Goal: Transaction & Acquisition: Book appointment/travel/reservation

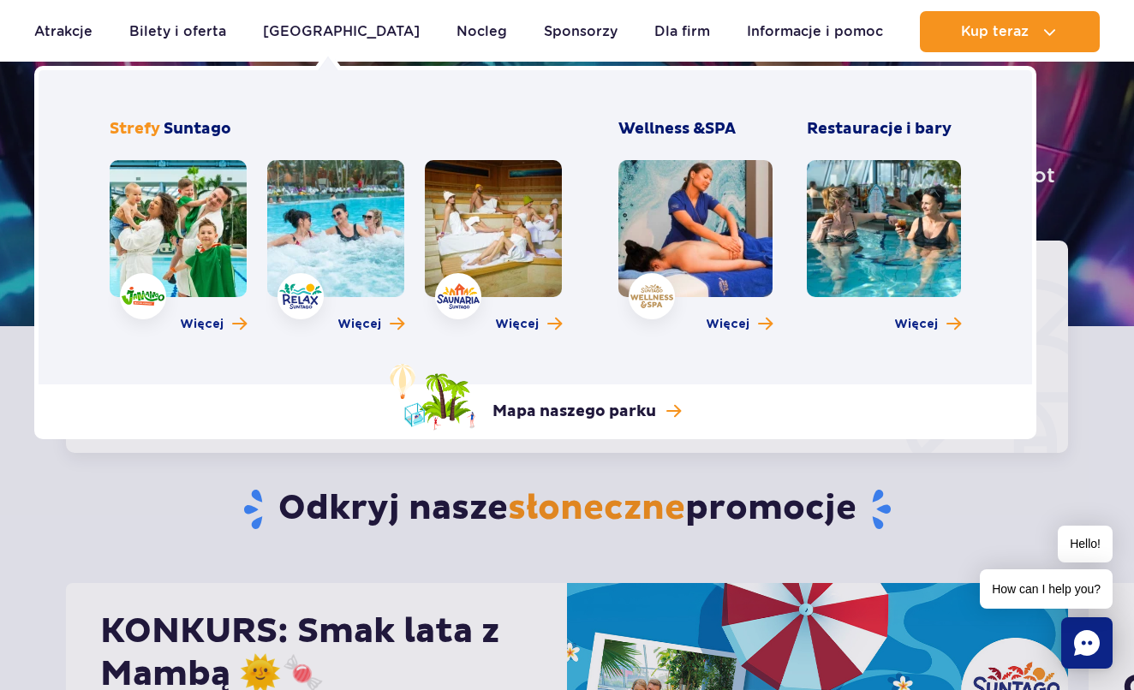
scroll to position [217, 0]
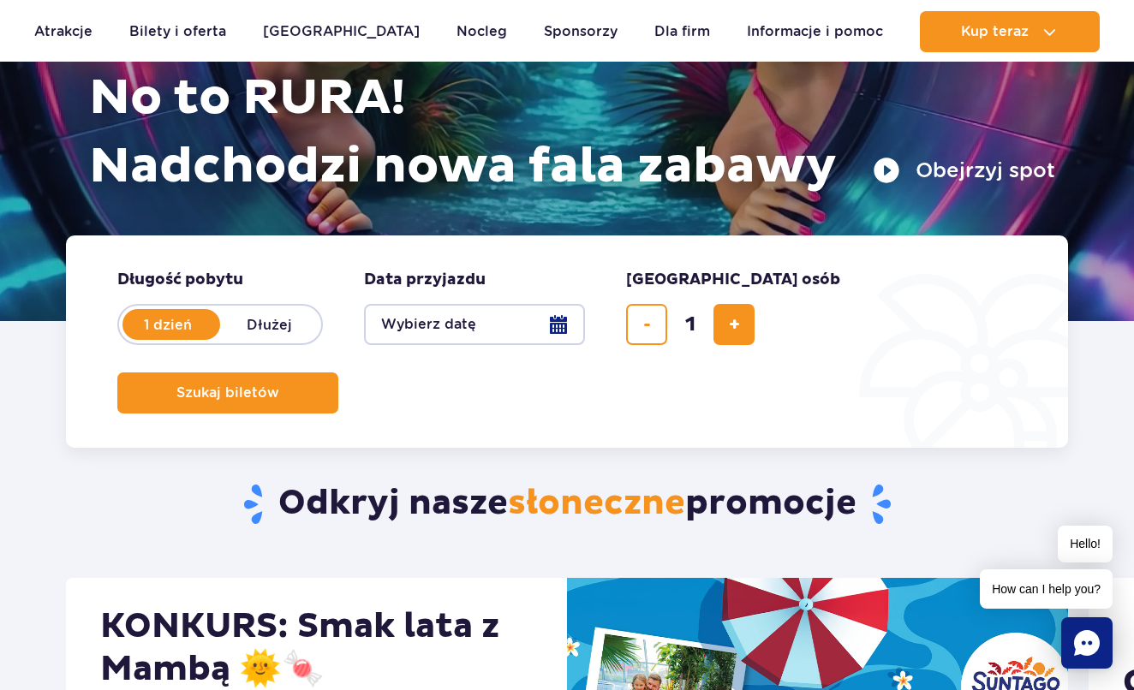
click at [567, 322] on button "Wybierz datę" at bounding box center [474, 324] width 221 height 41
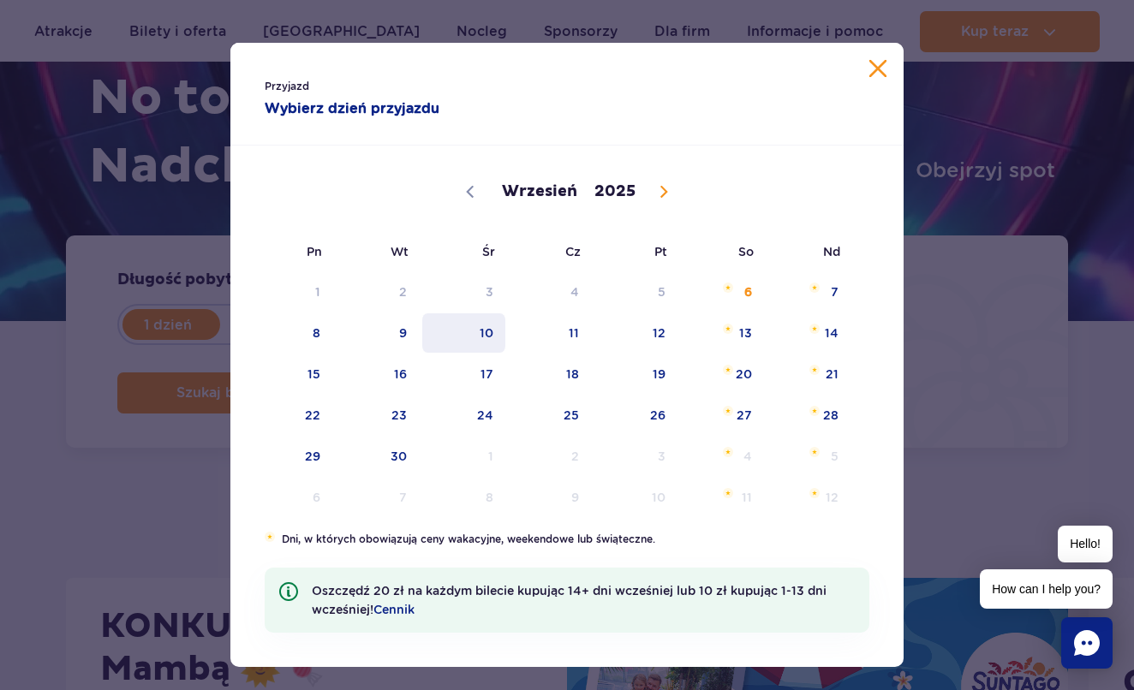
click at [486, 326] on span "10" at bounding box center [464, 332] width 87 height 39
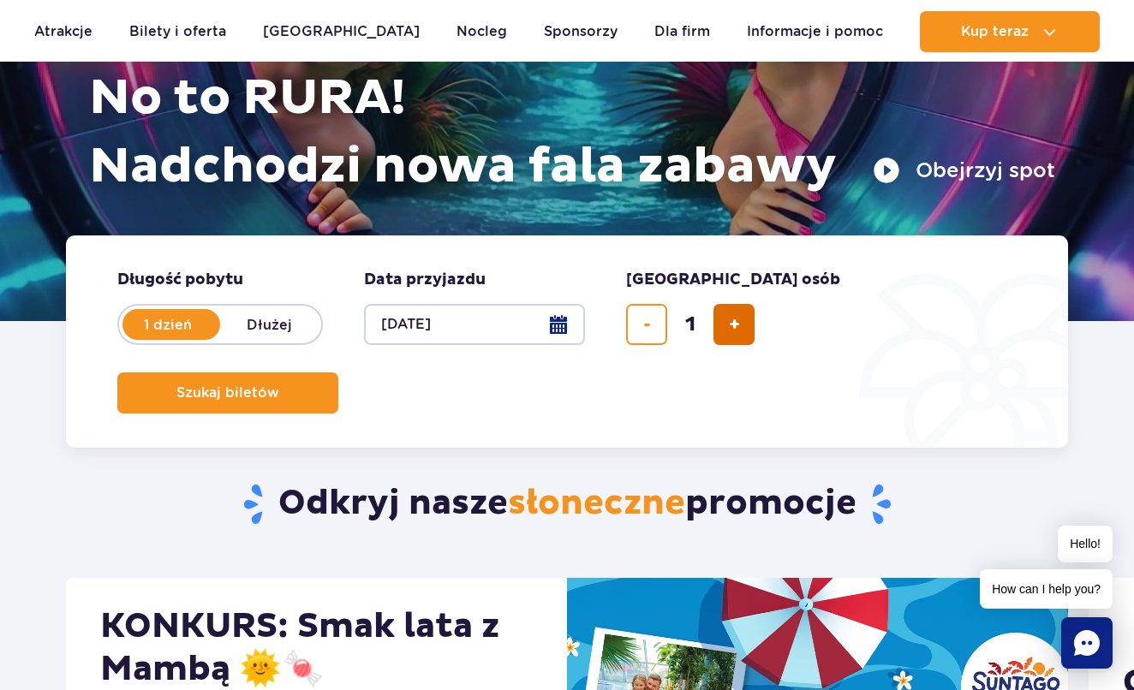
click at [730, 325] on span "dodaj bilet" at bounding box center [734, 325] width 11 height 0
type input "2"
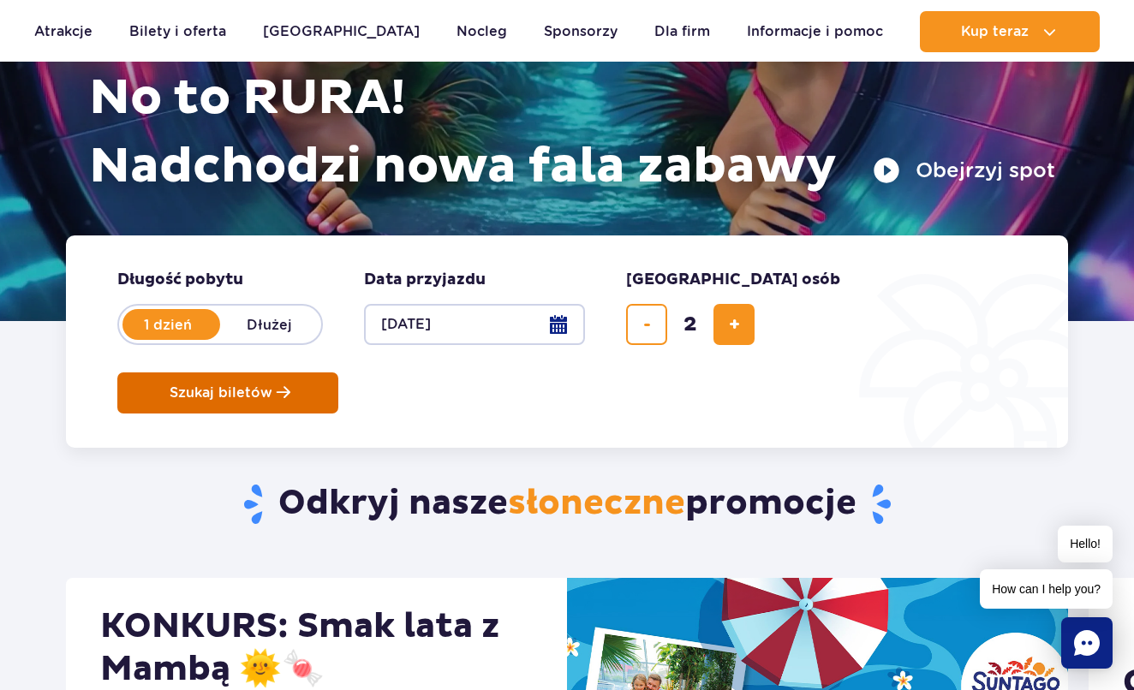
click at [272, 385] on span "Szukaj biletów" at bounding box center [221, 392] width 103 height 15
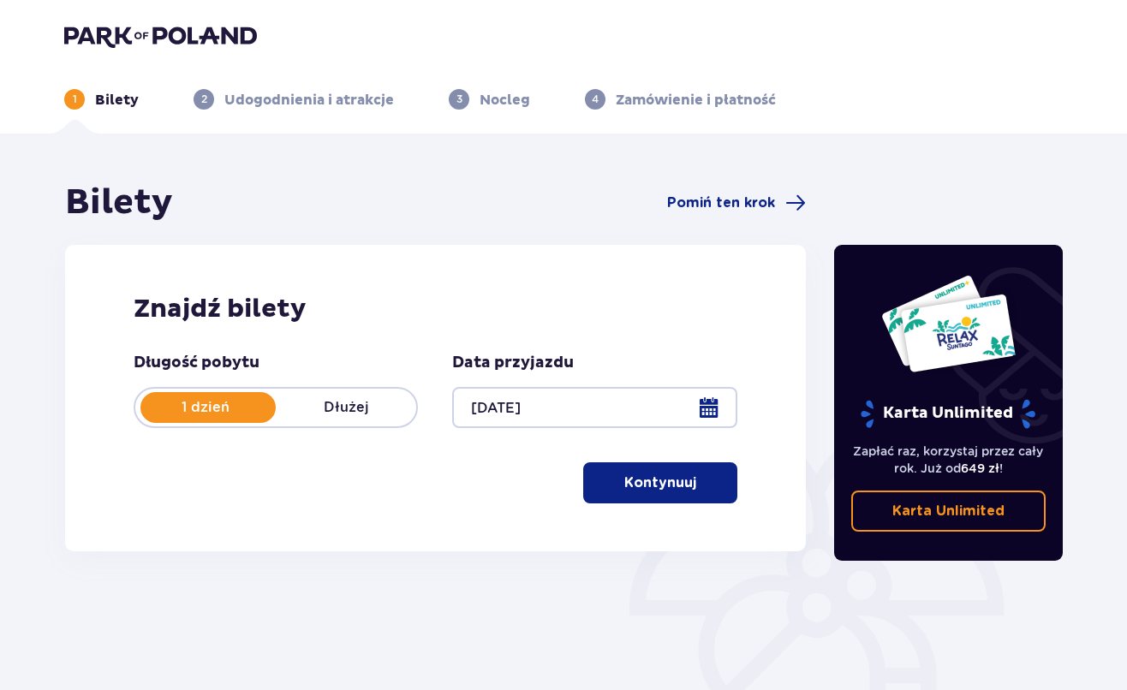
click at [134, 33] on img at bounding box center [160, 36] width 193 height 24
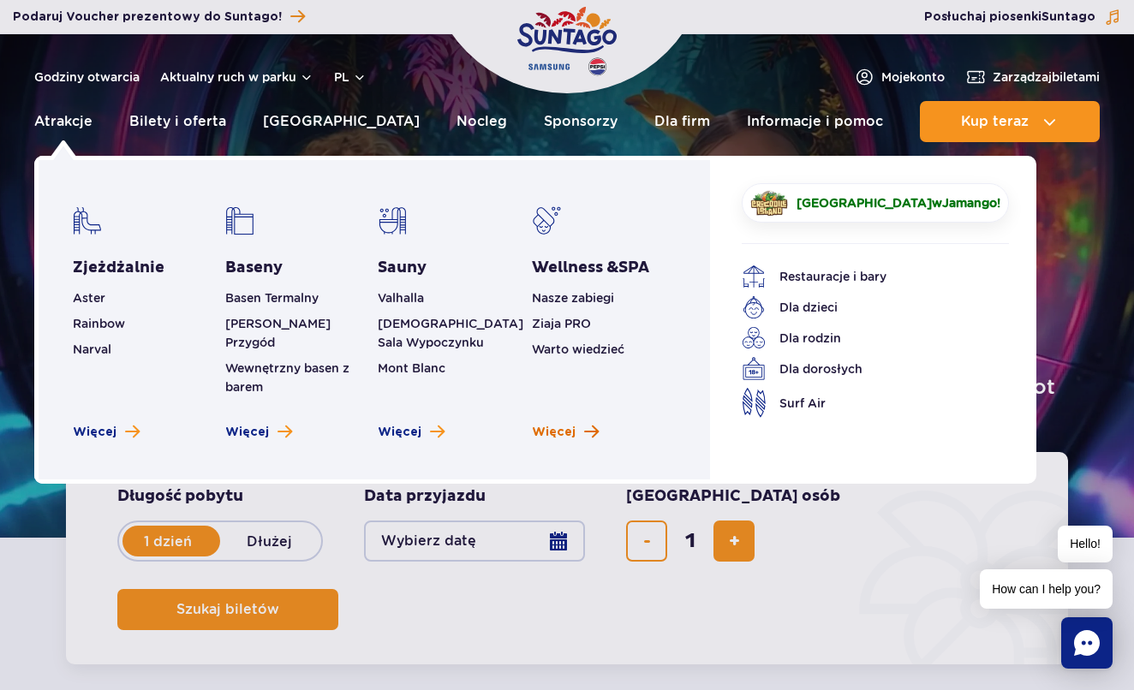
click at [570, 424] on span "Więcej" at bounding box center [554, 432] width 44 height 17
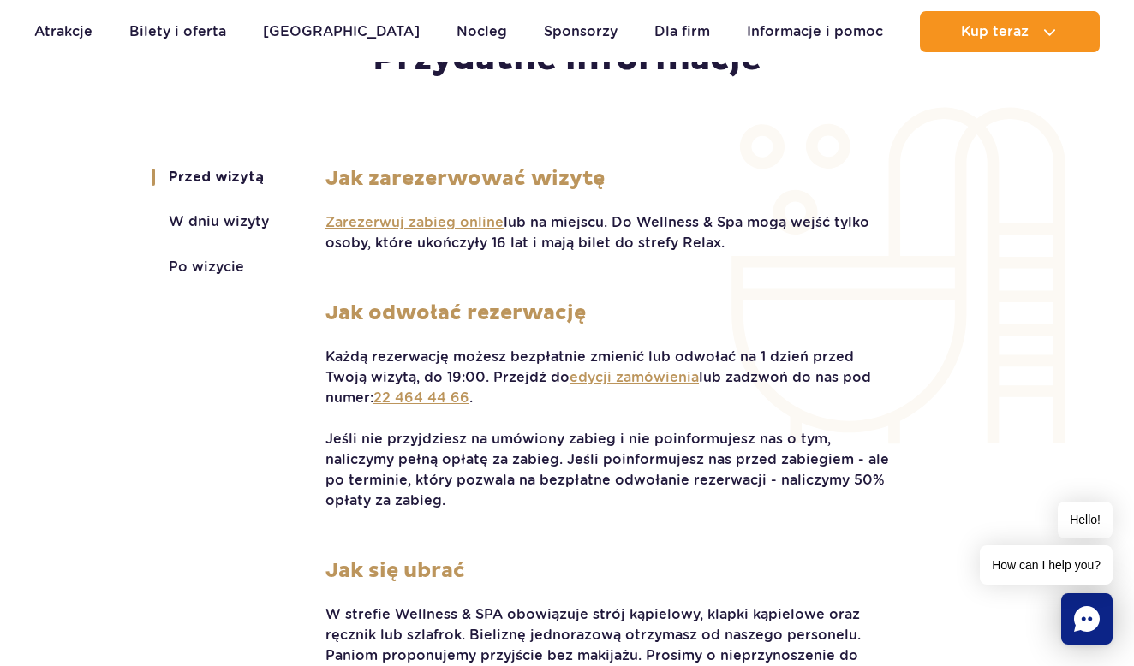
scroll to position [3519, 0]
click at [397, 220] on span "Zarezerwuj zabieg online" at bounding box center [414, 222] width 178 height 19
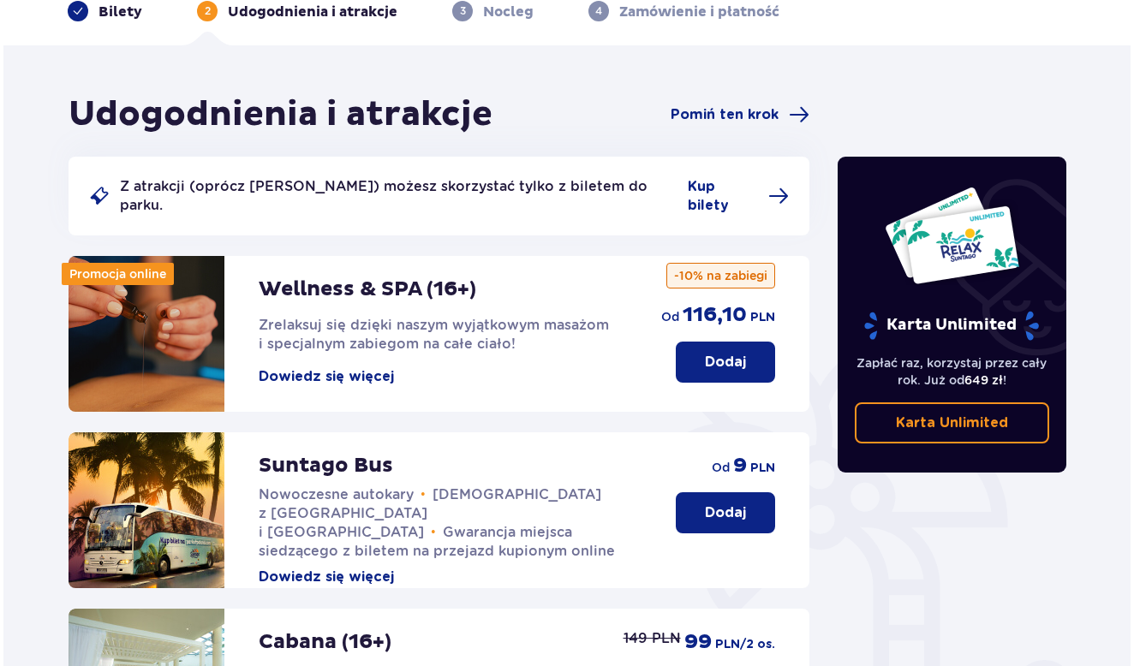
scroll to position [96, 0]
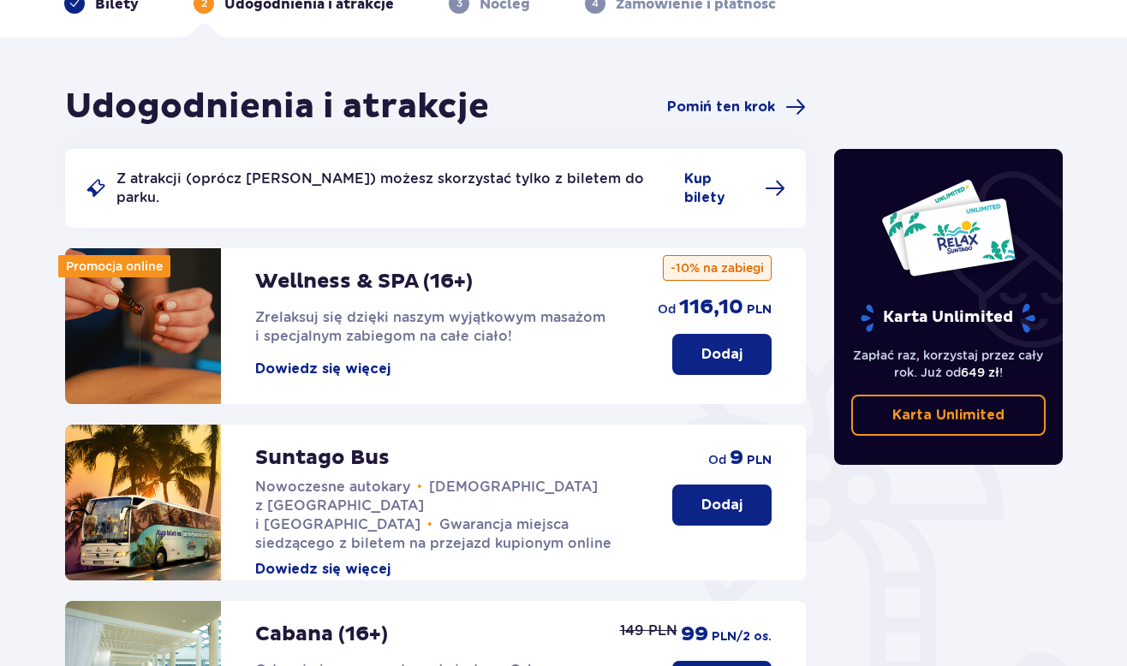
click at [352, 360] on button "Dowiedz się więcej" at bounding box center [322, 369] width 135 height 19
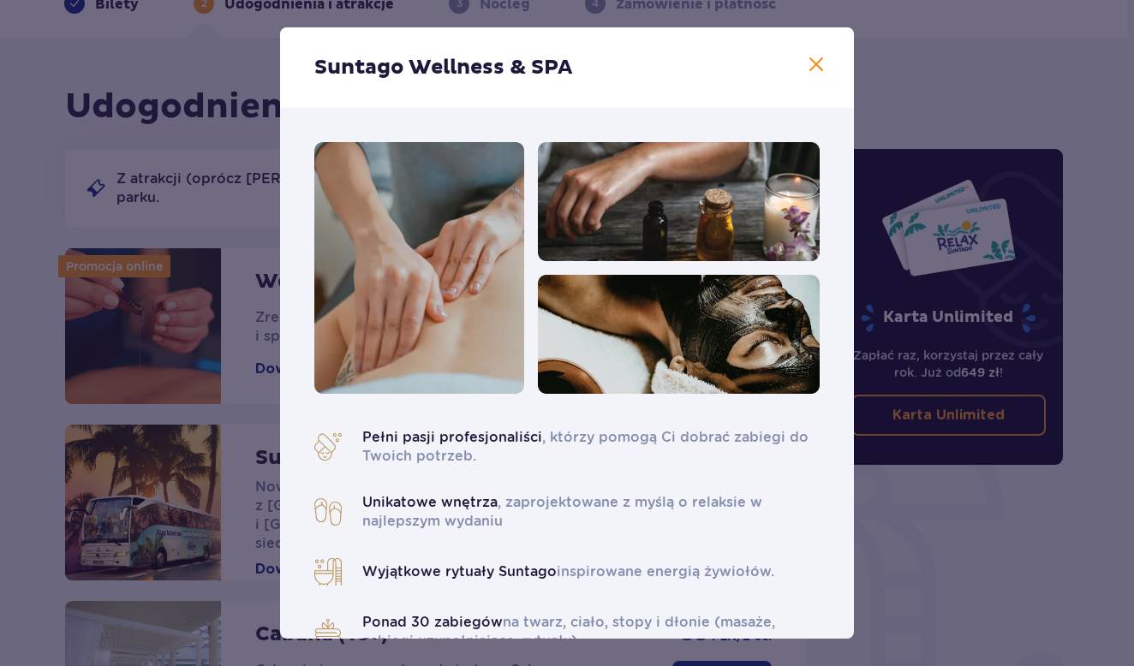
click at [793, 61] on div "Suntago Wellness & SPA" at bounding box center [567, 67] width 574 height 81
click at [797, 61] on div "Suntago Wellness & SPA" at bounding box center [567, 67] width 574 height 81
click at [815, 61] on span at bounding box center [816, 65] width 21 height 21
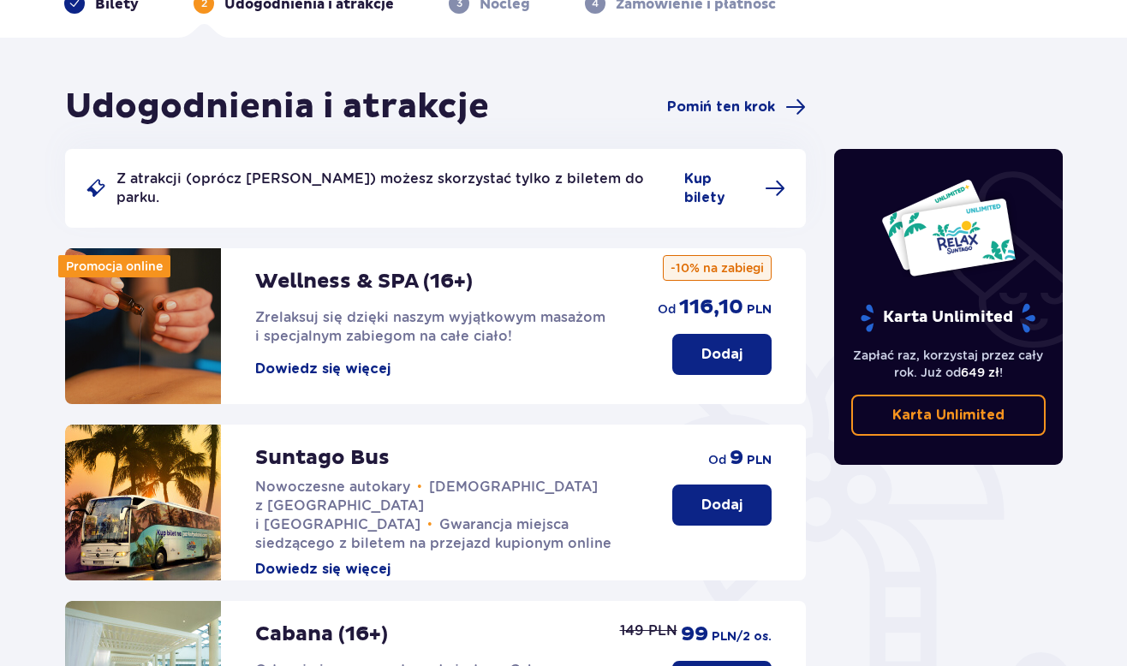
click at [736, 345] on p "Dodaj" at bounding box center [721, 354] width 41 height 19
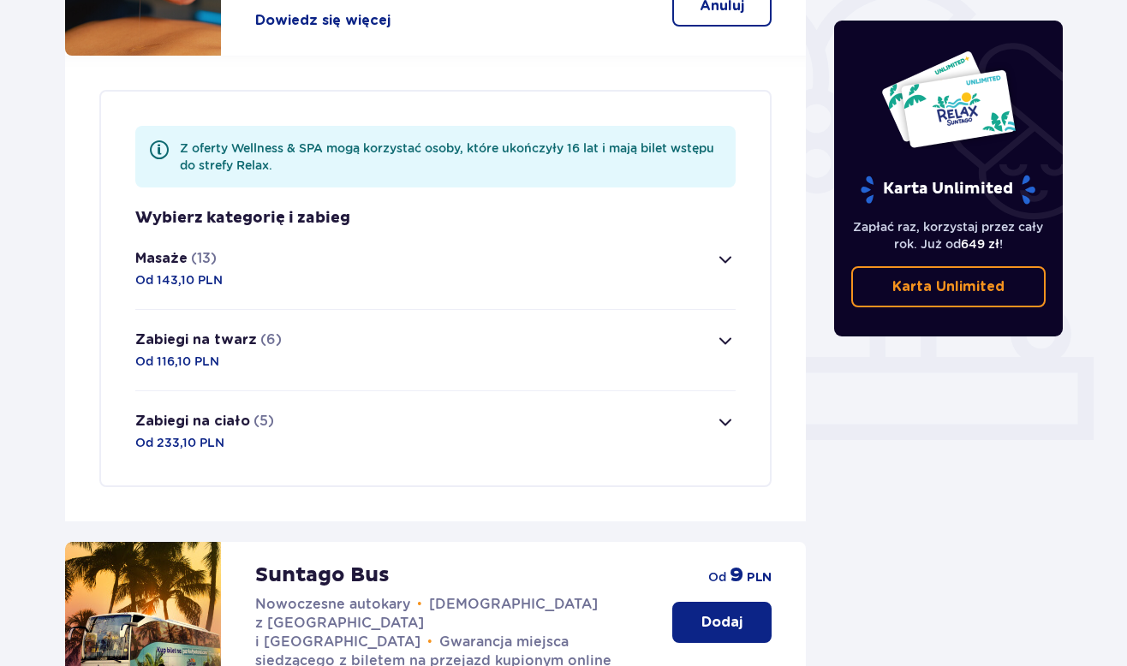
scroll to position [436, 0]
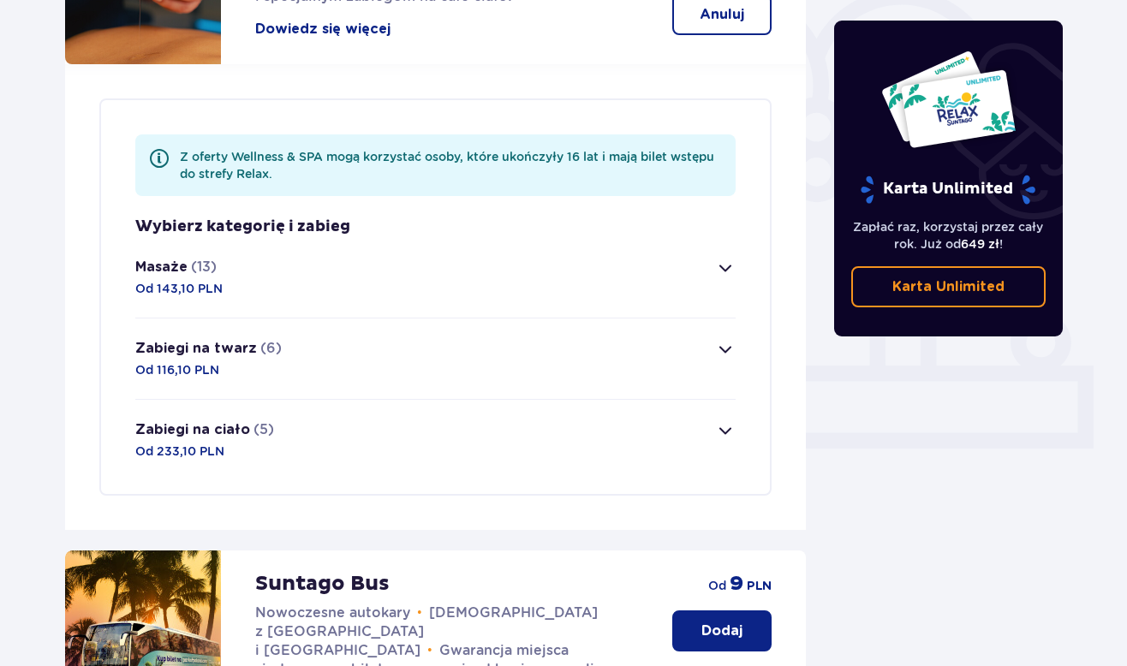
click at [722, 258] on span "button" at bounding box center [725, 268] width 21 height 21
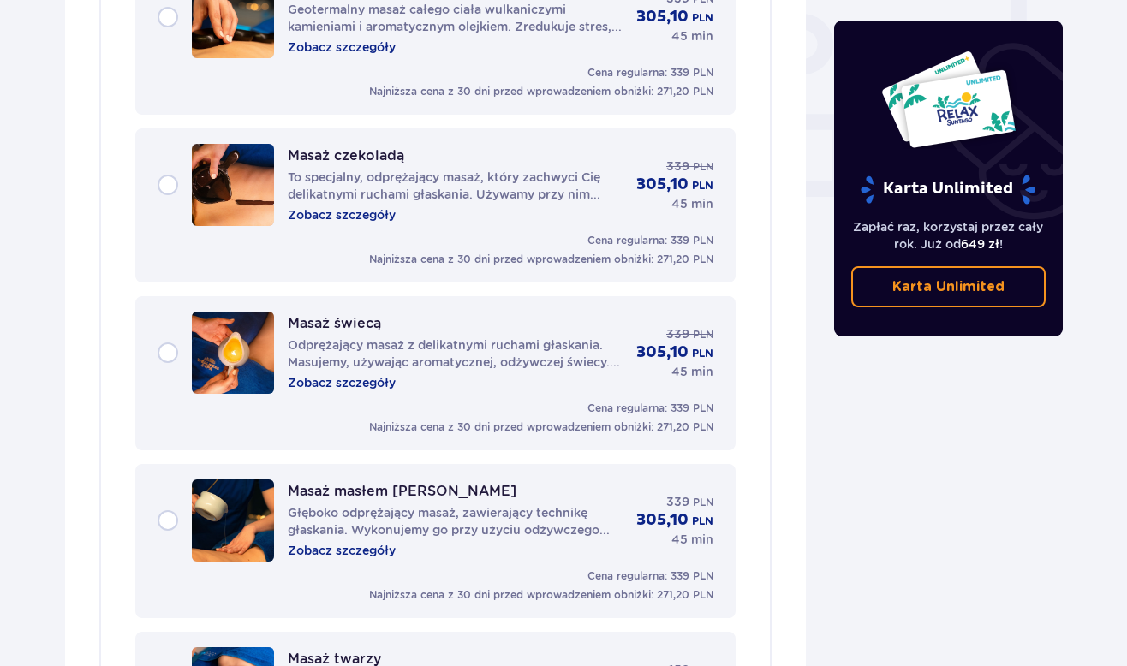
scroll to position [1703, 0]
